Goal: Information Seeking & Learning: Learn about a topic

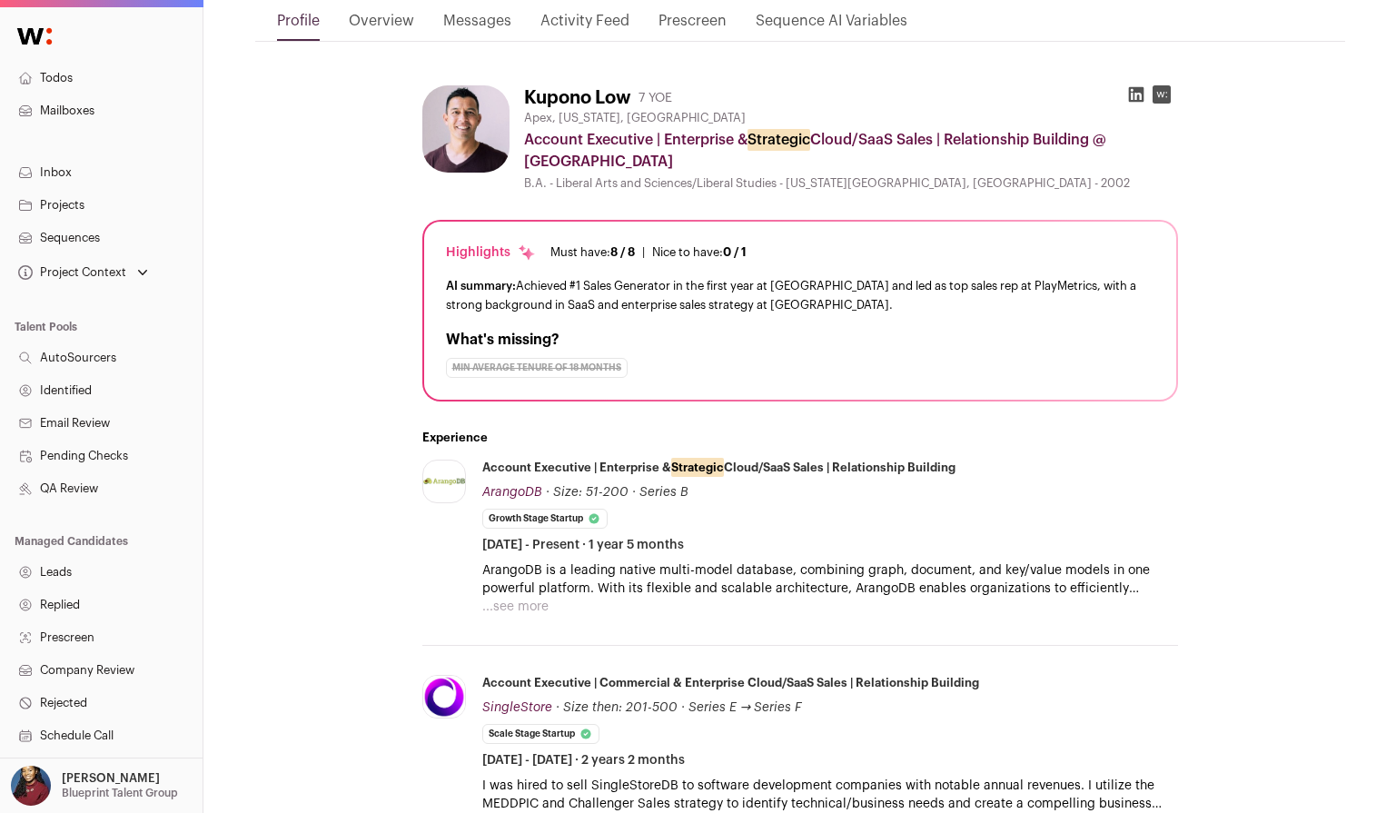
scroll to position [228, 0]
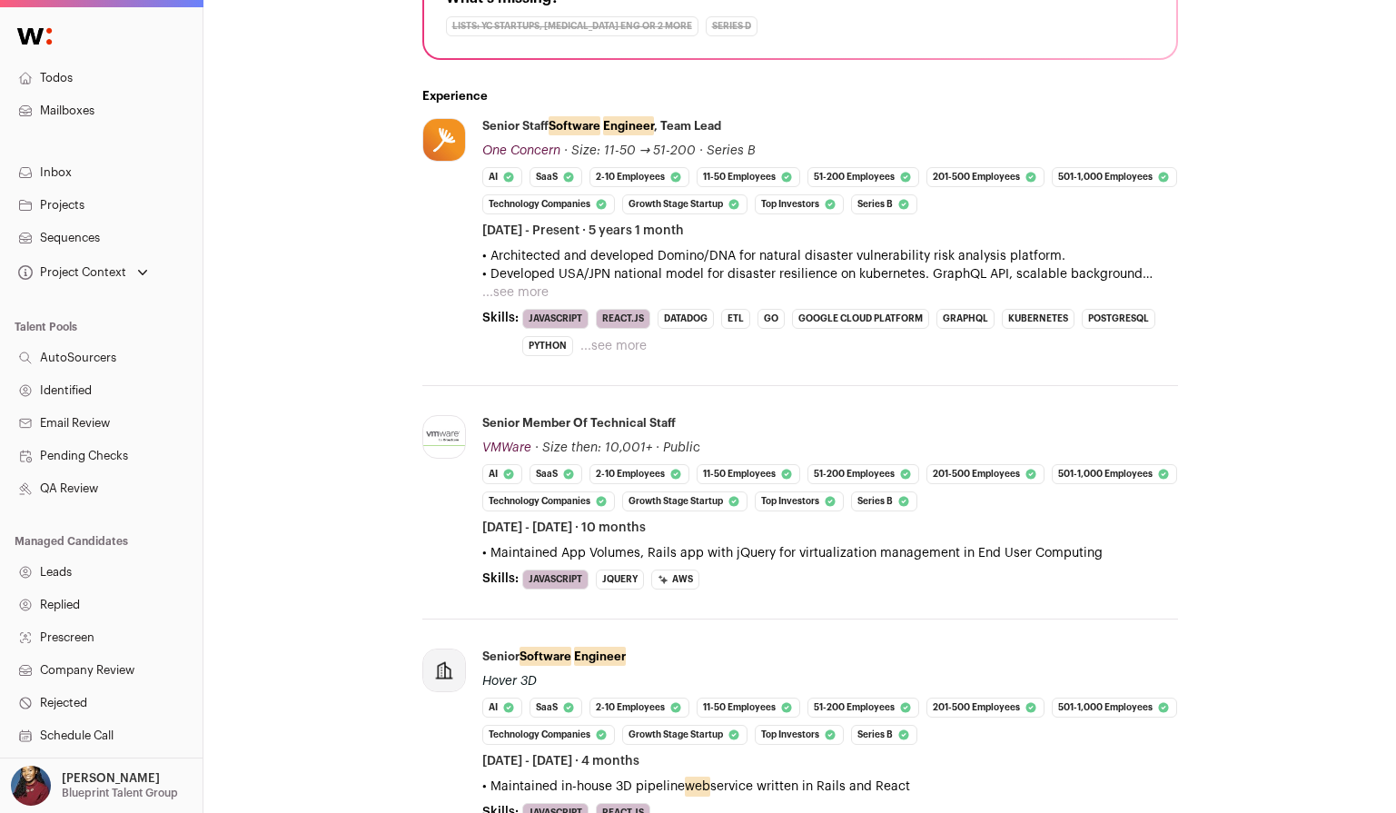
scroll to position [551, 0]
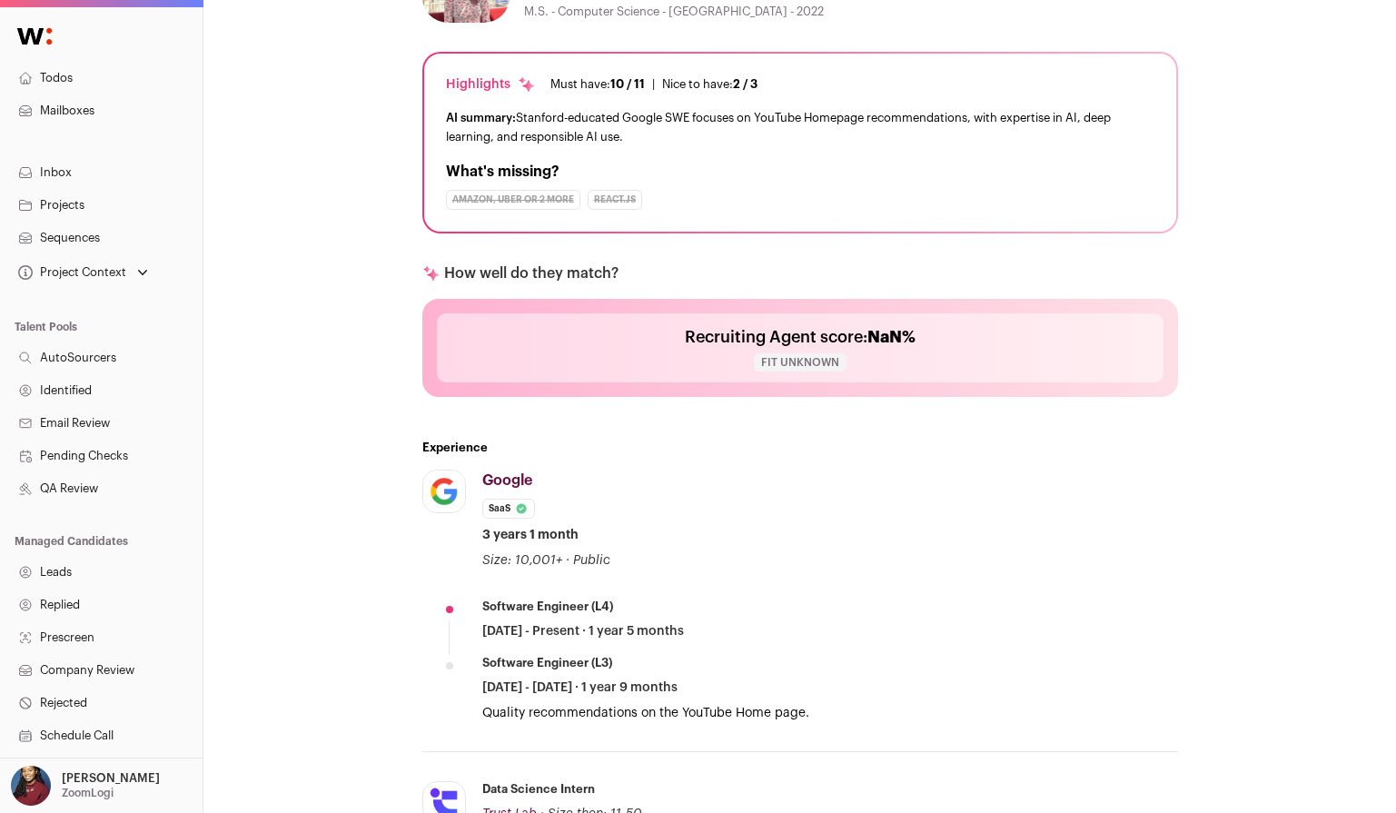
scroll to position [378, 0]
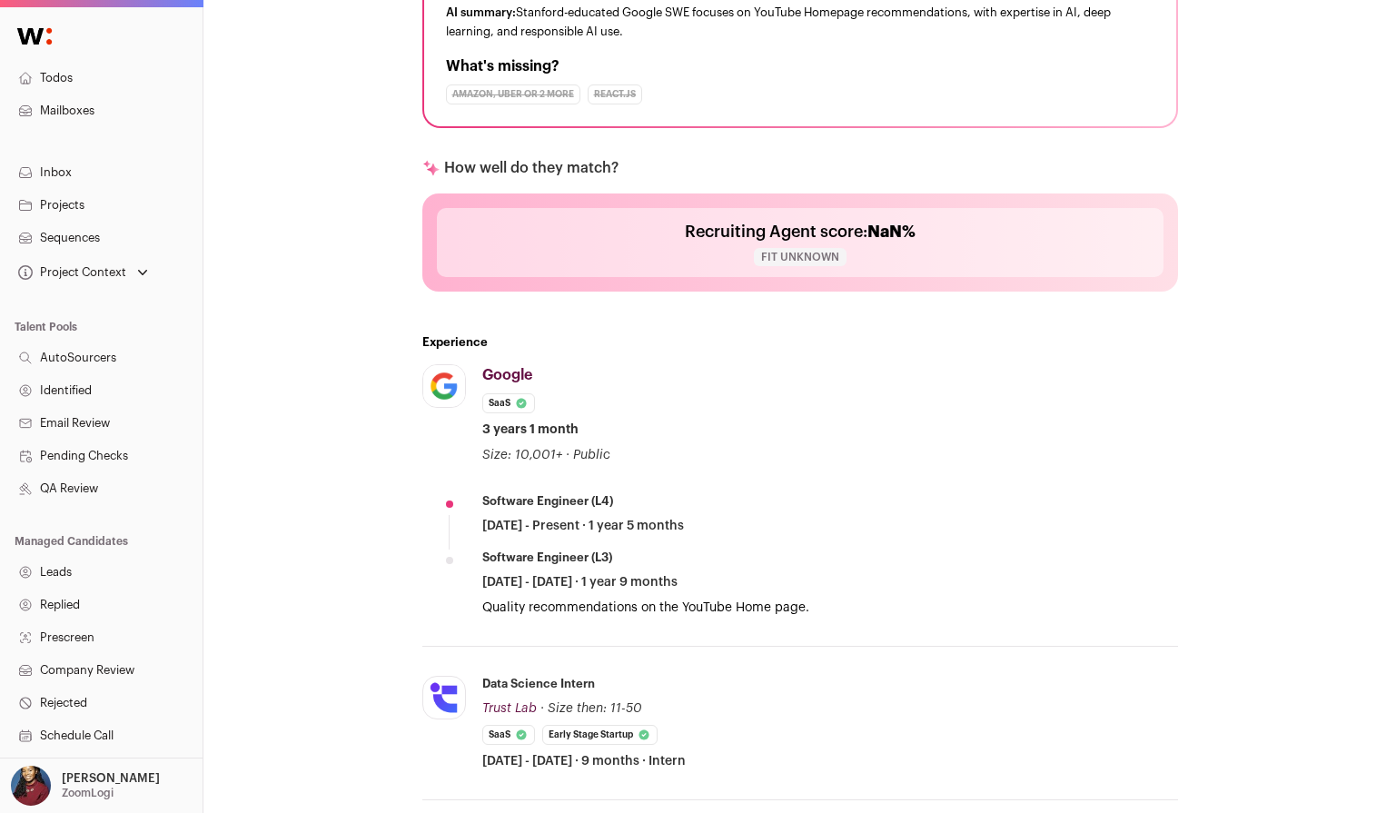
scroll to position [859, 0]
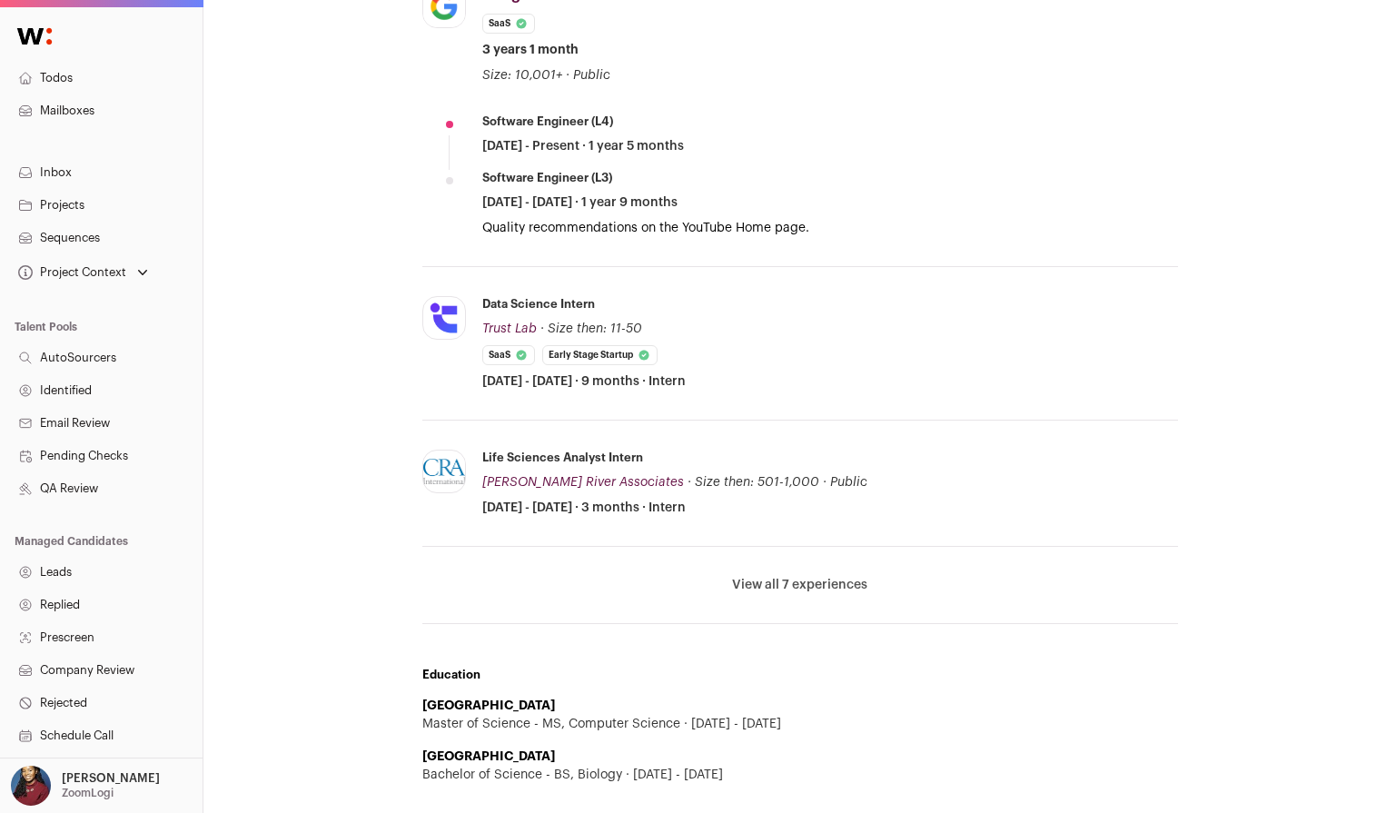
click at [779, 586] on button "View all 7 experiences" at bounding box center [799, 585] width 135 height 18
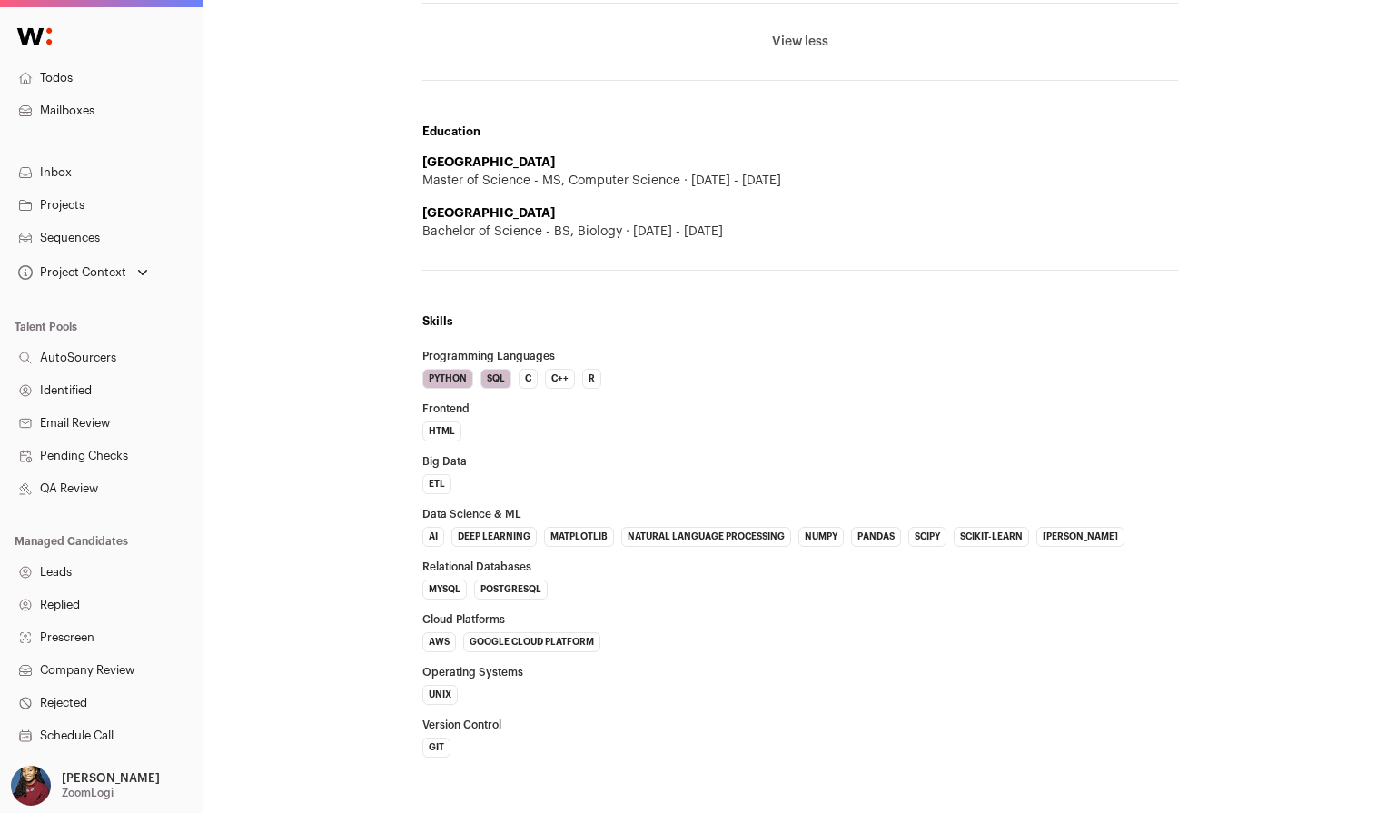
scroll to position [1941, 0]
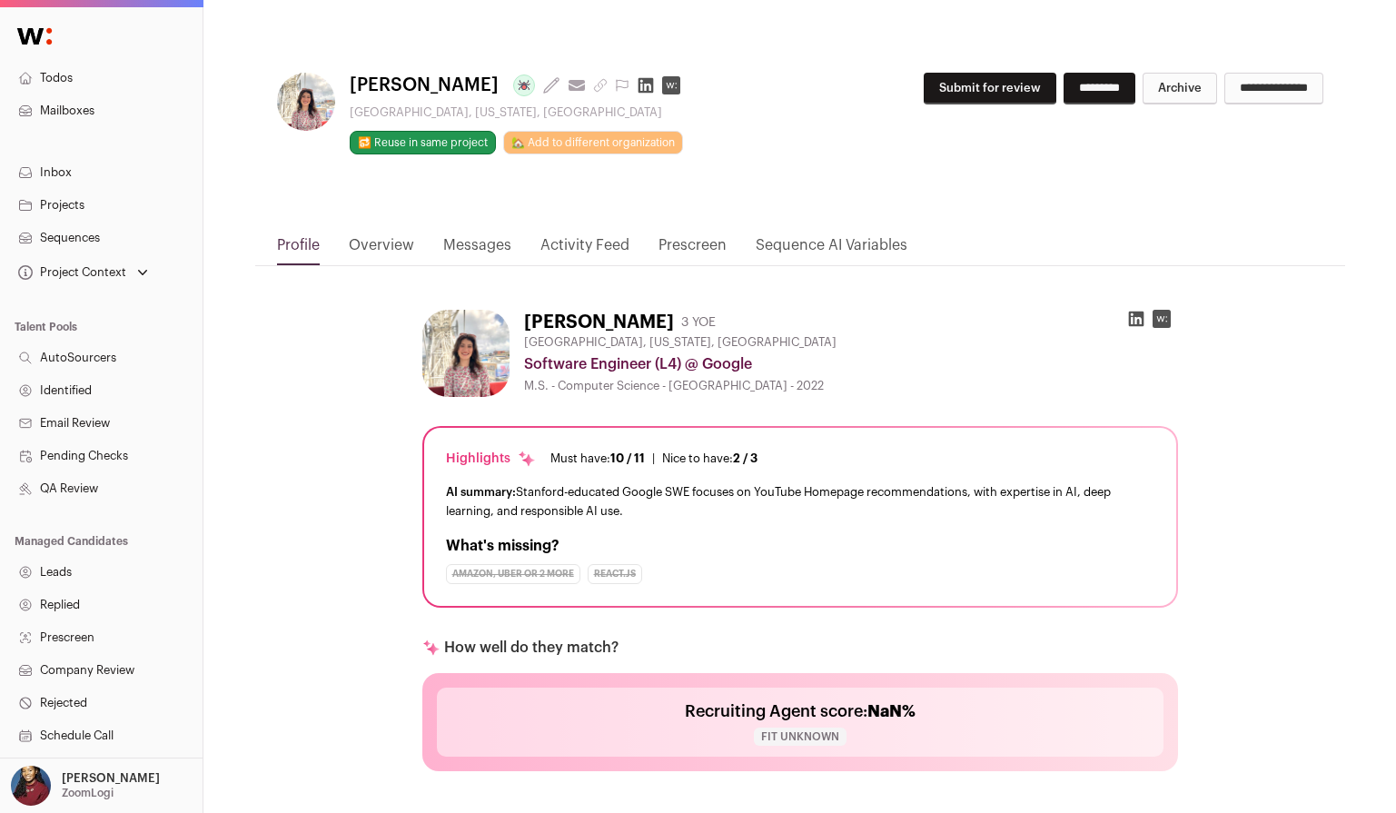
click at [653, 82] on icon at bounding box center [645, 85] width 15 height 15
